Goal: Information Seeking & Learning: Learn about a topic

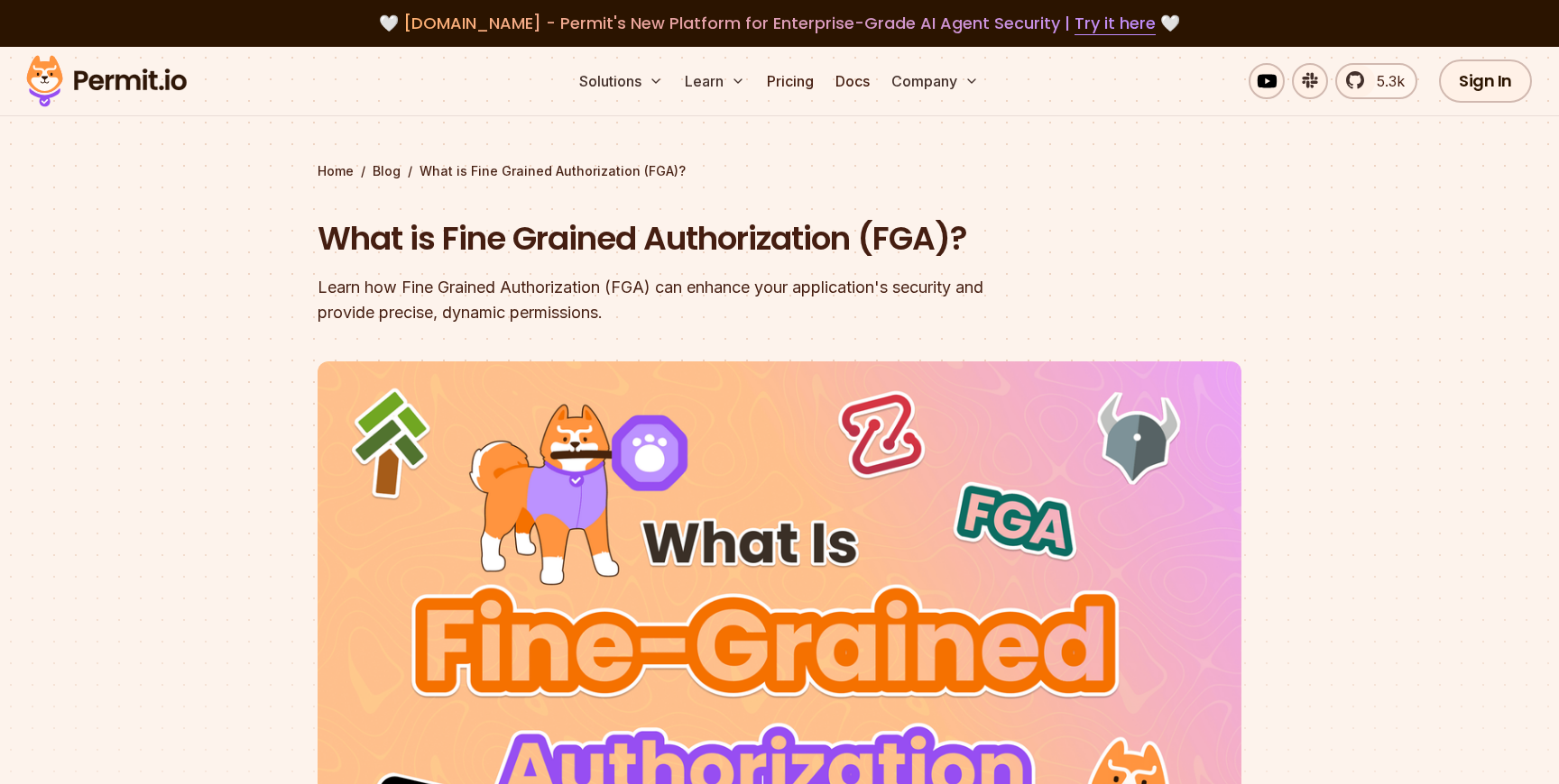
click at [107, 73] on img at bounding box center [106, 80] width 177 height 61
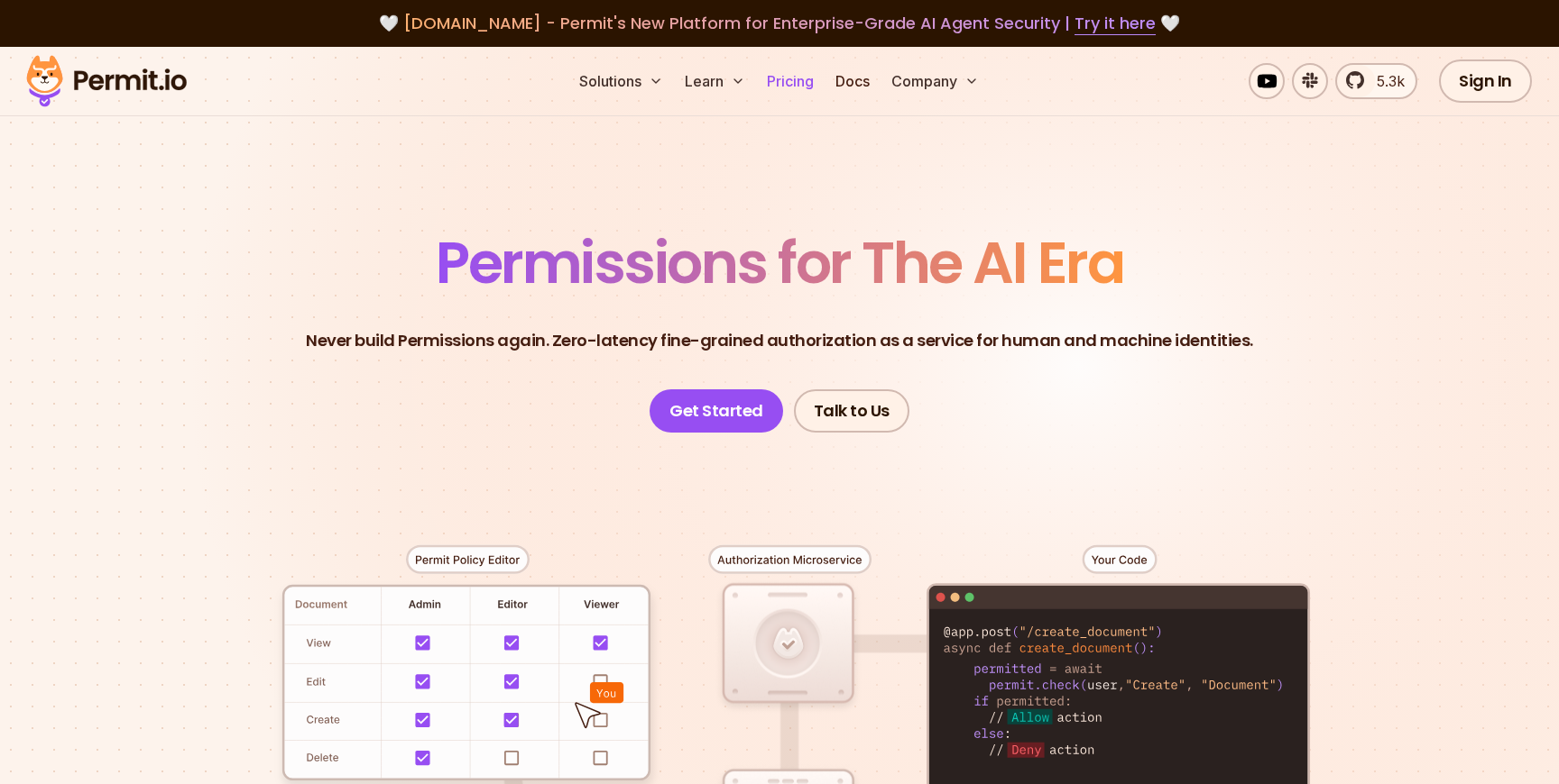
click at [796, 88] on link "Pricing" at bounding box center [789, 80] width 61 height 36
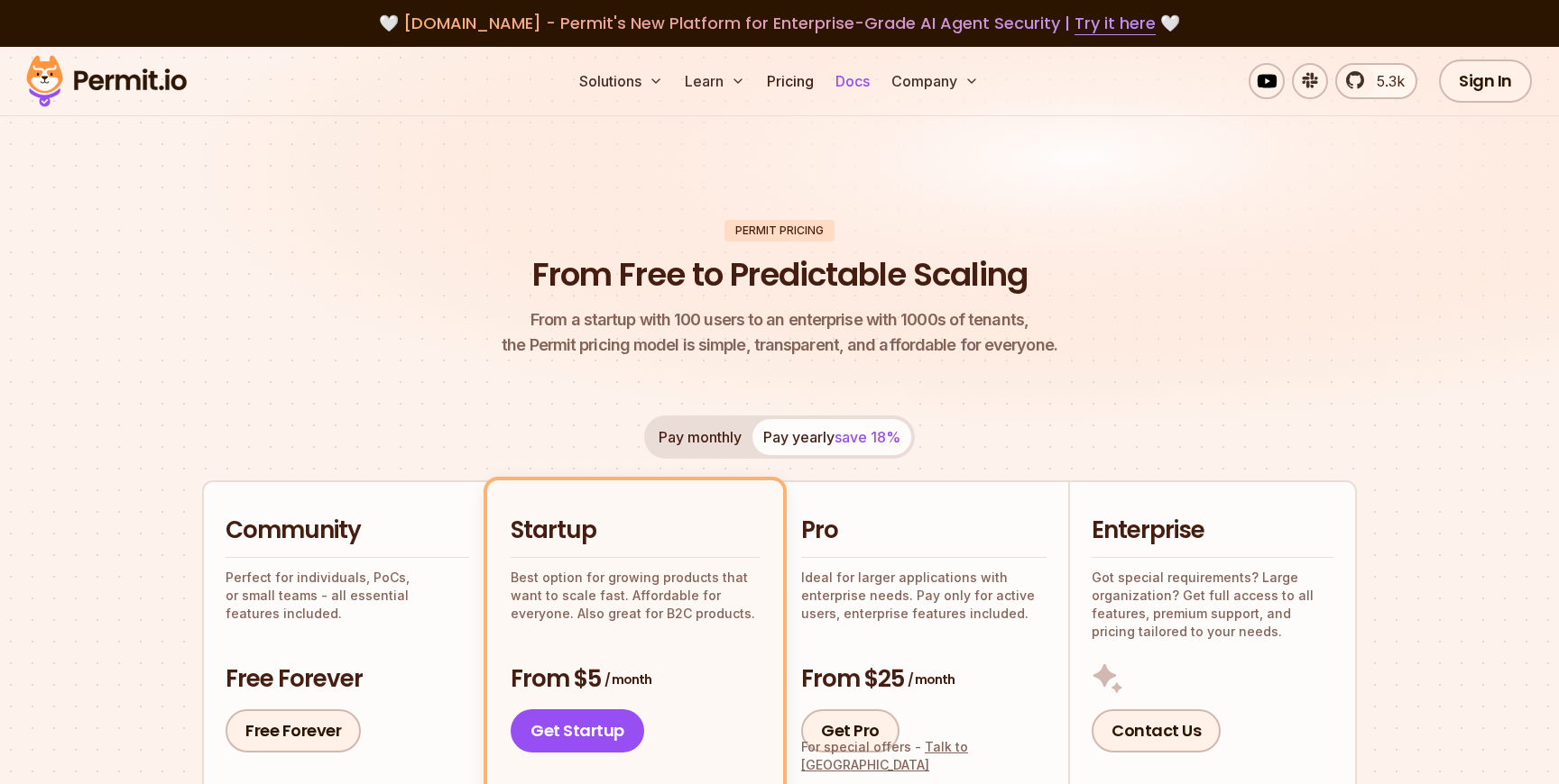
click at [846, 77] on link "Docs" at bounding box center [852, 80] width 48 height 36
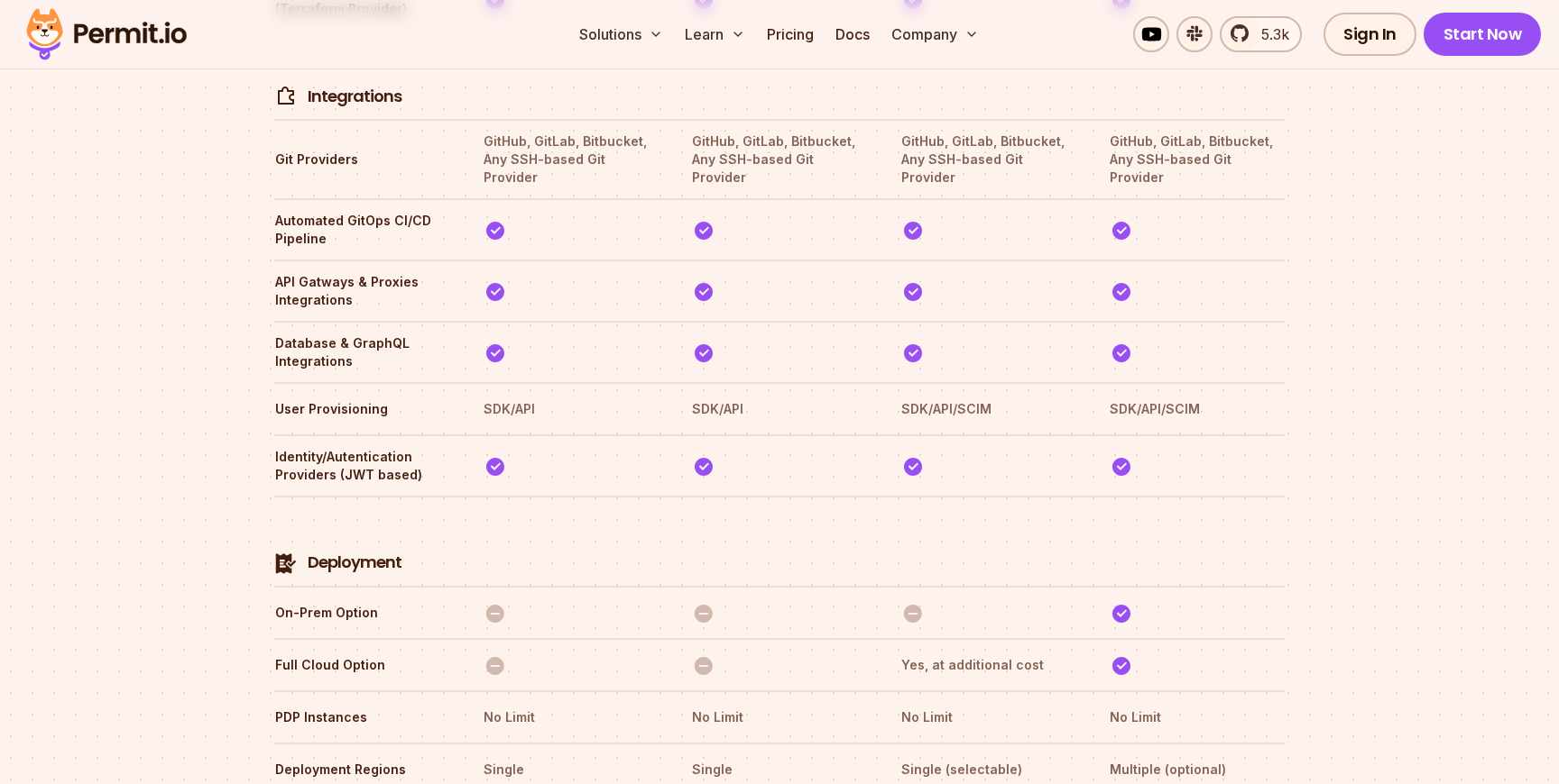
scroll to position [3966, 0]
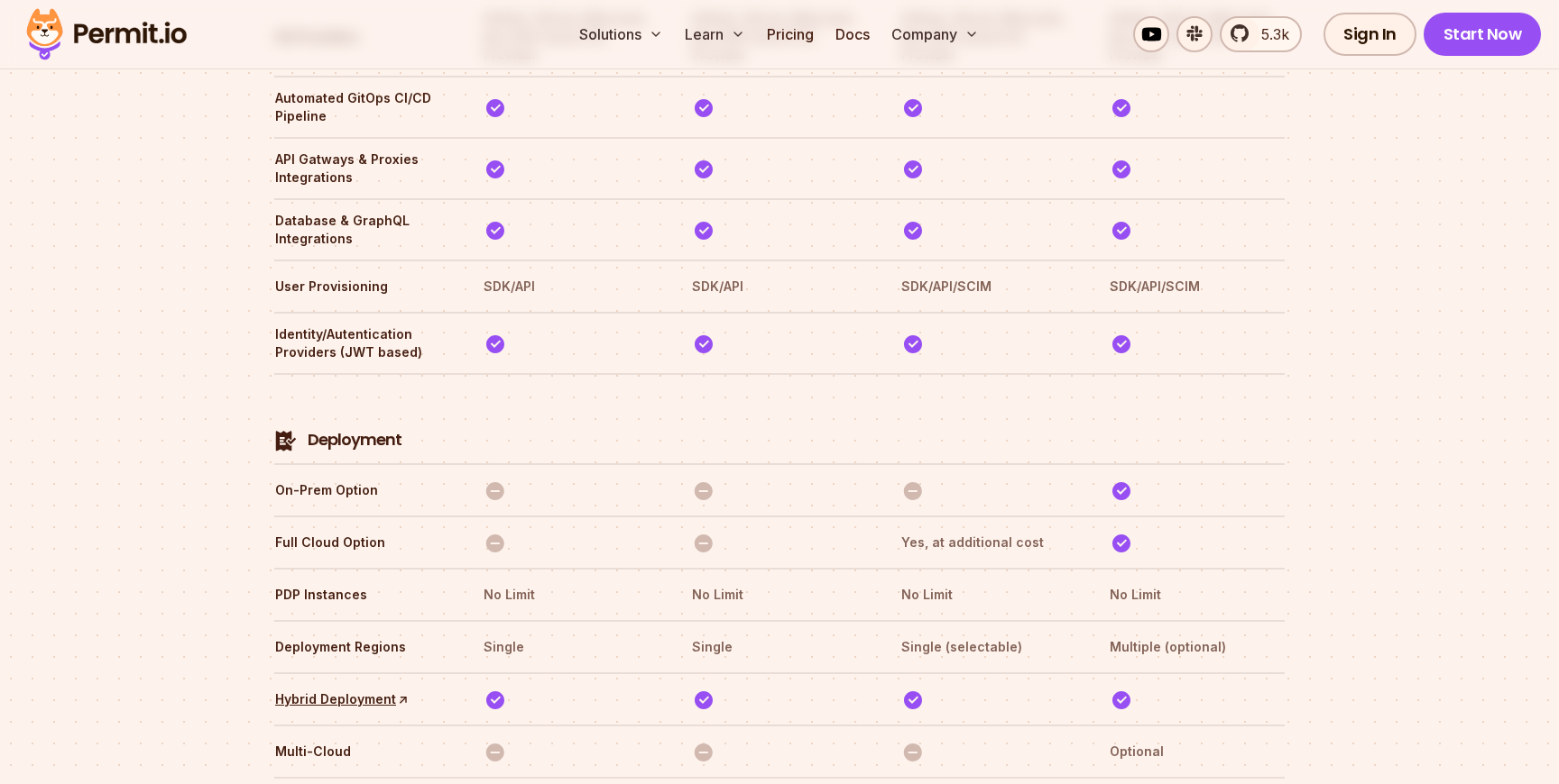
click at [177, 37] on img at bounding box center [106, 34] width 177 height 61
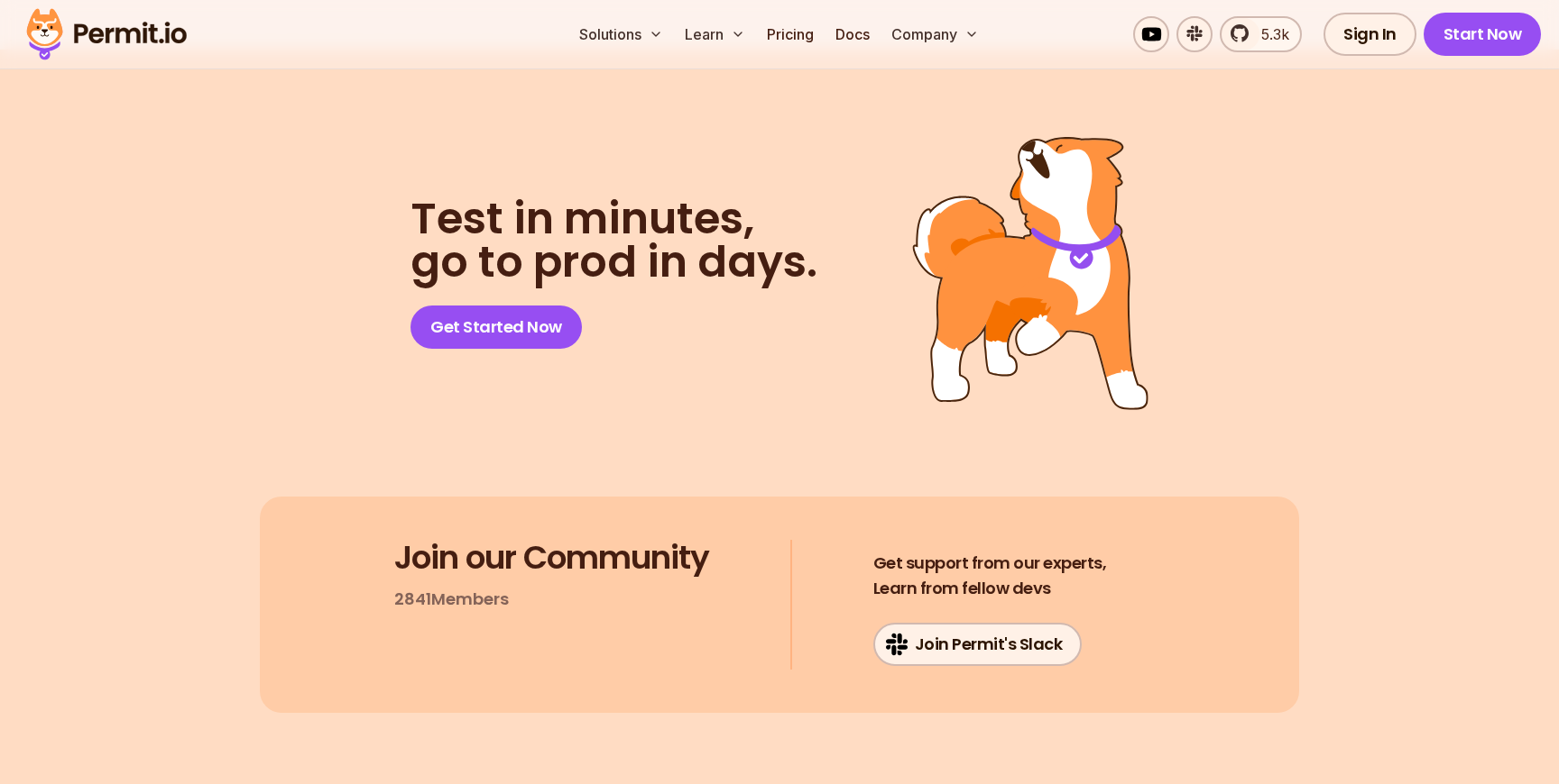
scroll to position [9695, 0]
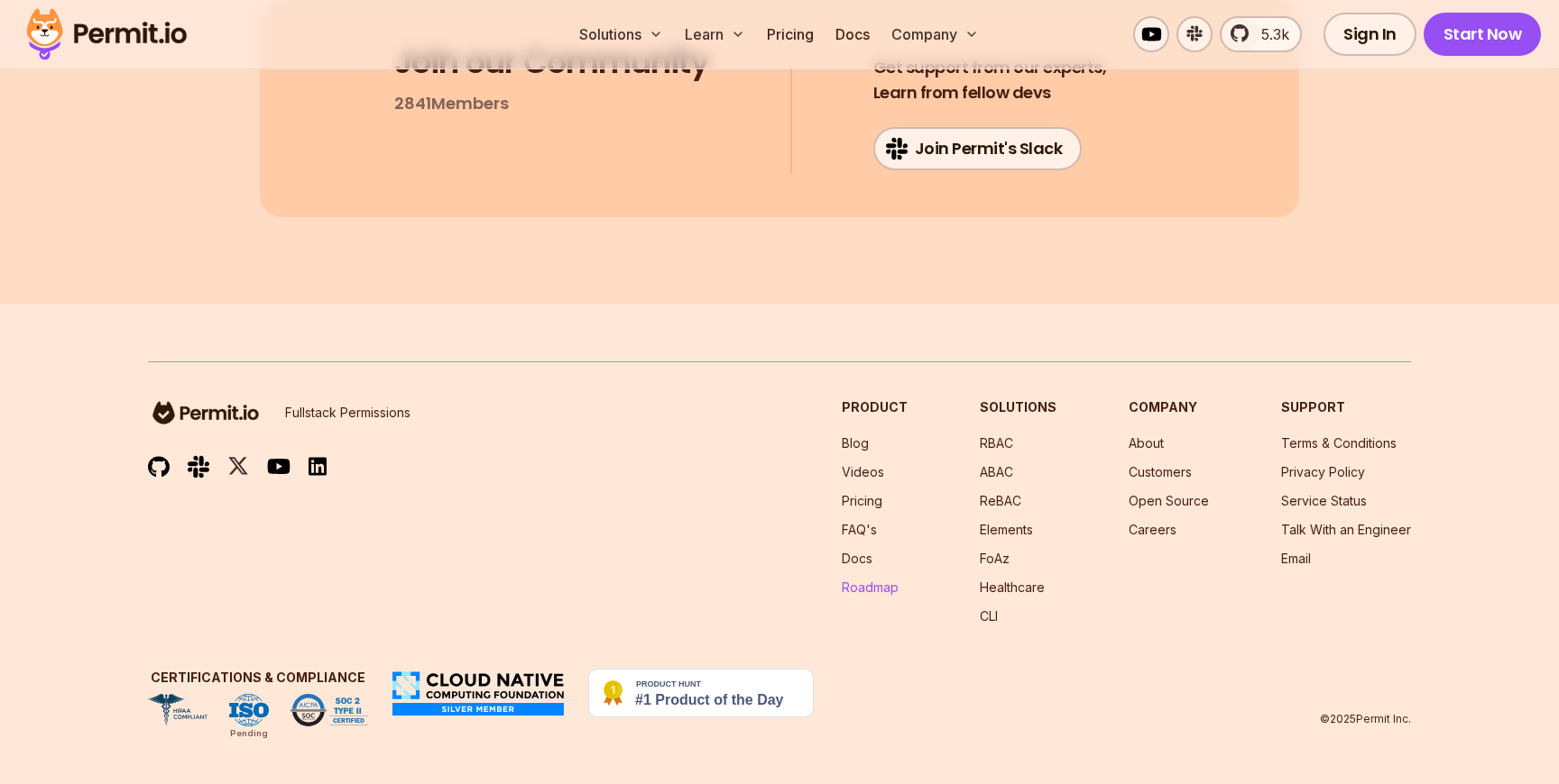
click at [868, 586] on link "Roadmap" at bounding box center [869, 588] width 57 height 15
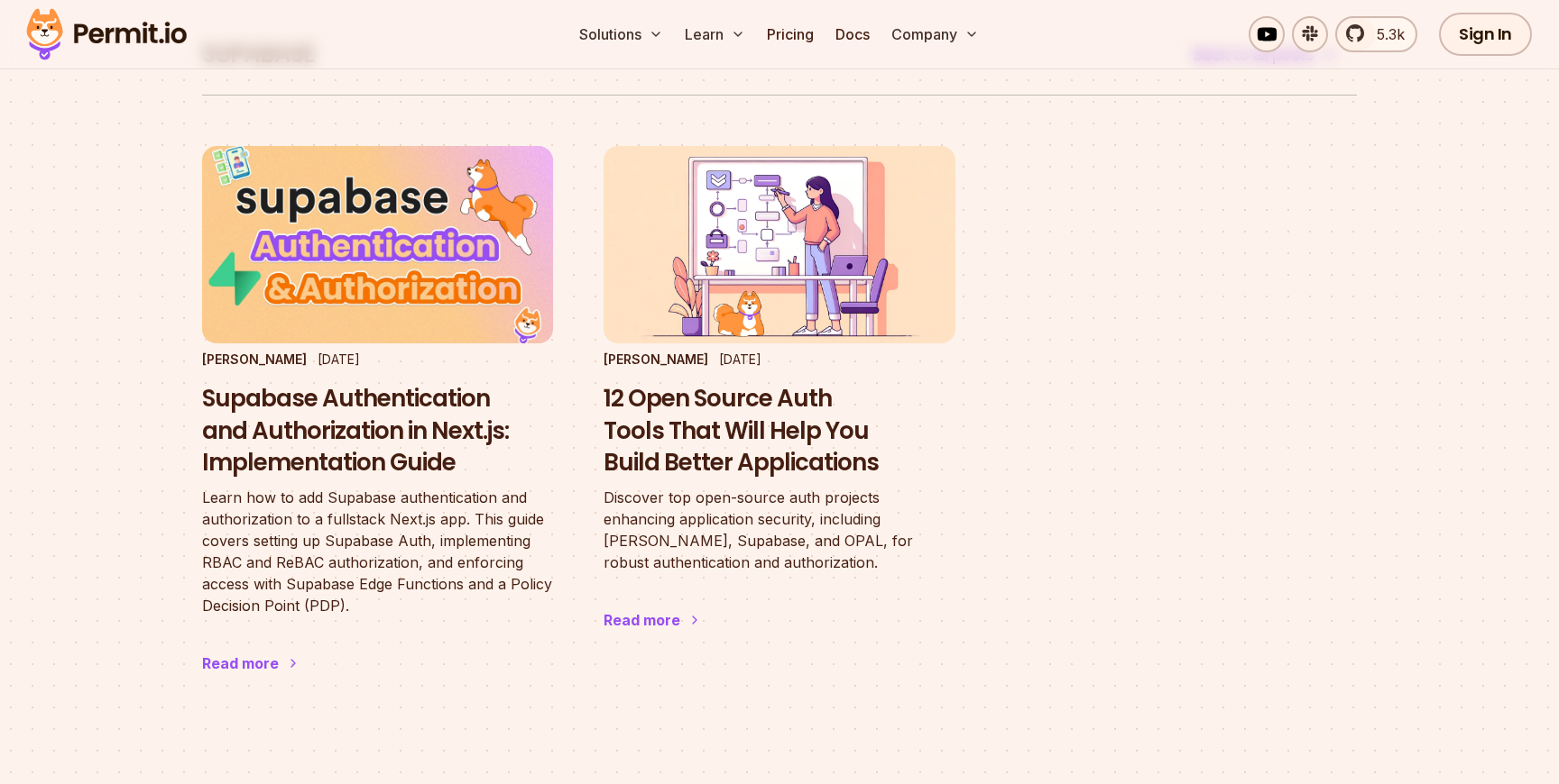
scroll to position [132, 0]
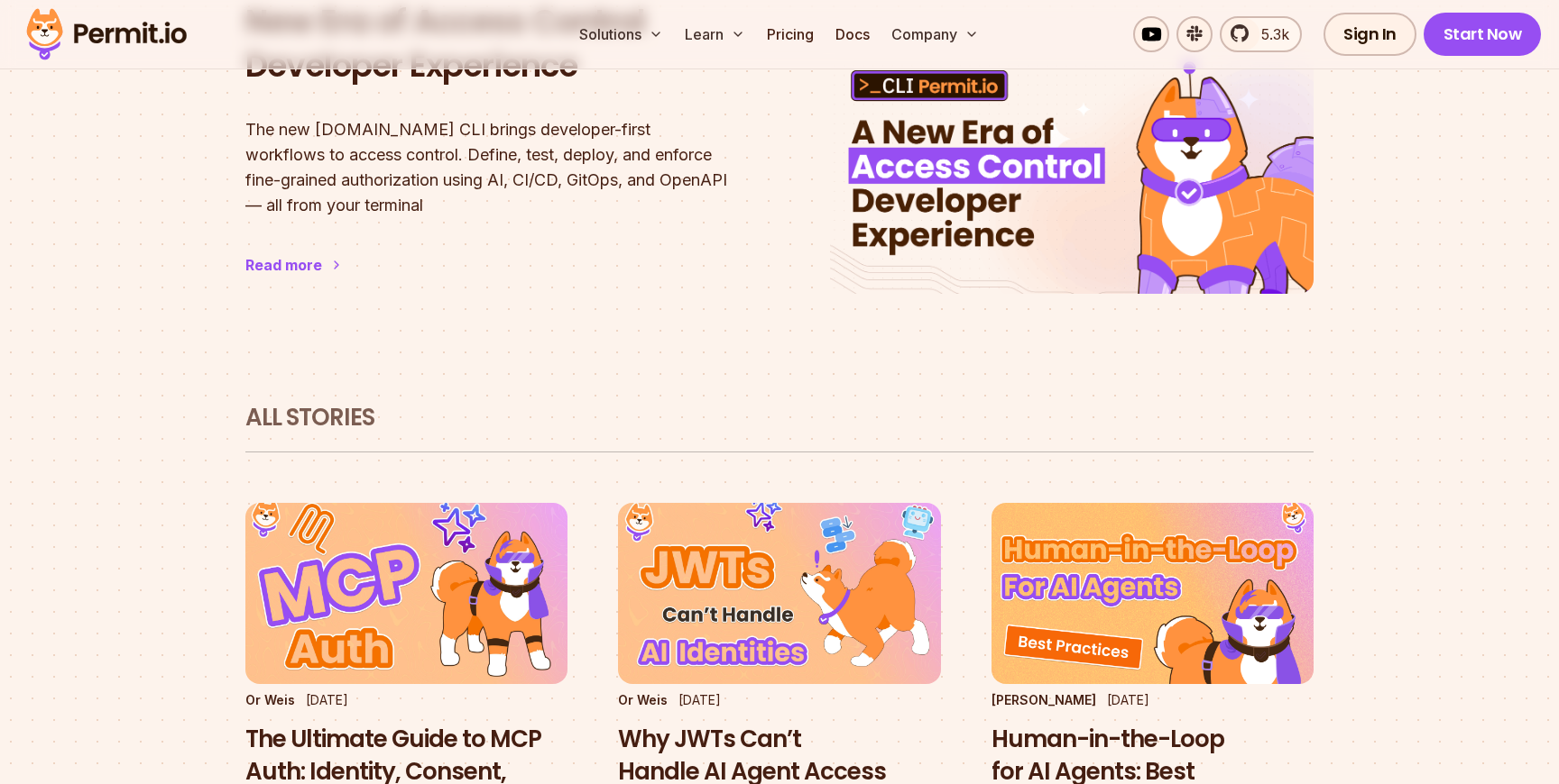
scroll to position [784, 0]
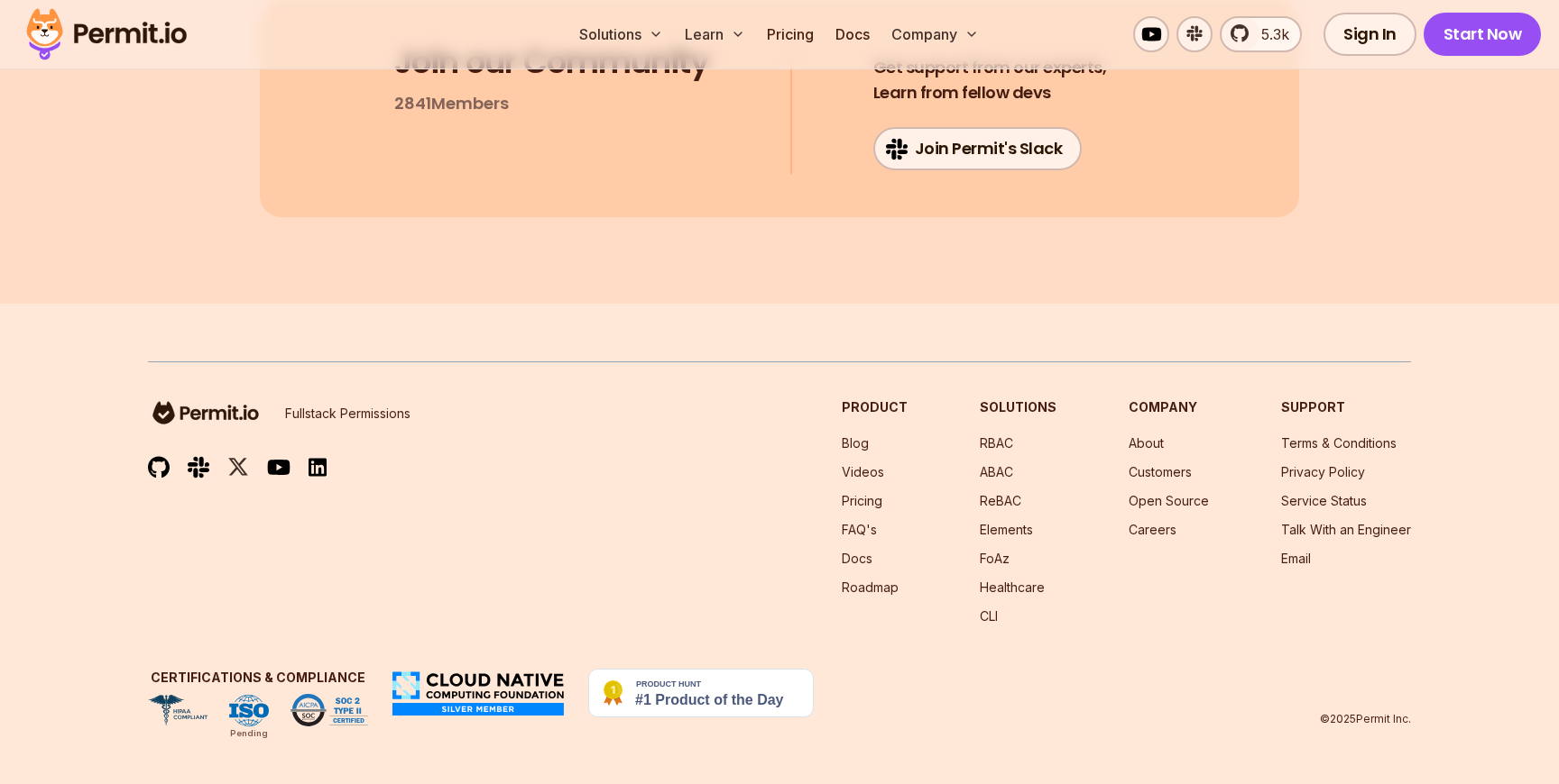
scroll to position [36673, 0]
